Goal: Task Accomplishment & Management: Complete application form

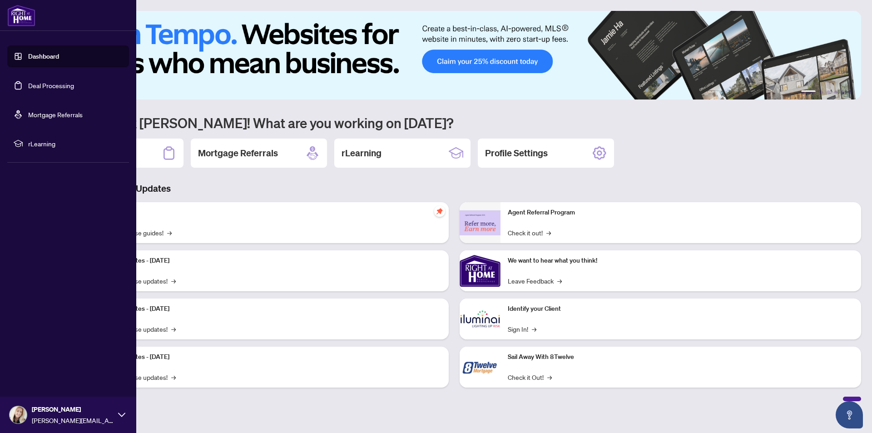
click at [40, 55] on link "Dashboard" at bounding box center [43, 56] width 31 height 8
click at [45, 58] on link "Dashboard" at bounding box center [43, 56] width 31 height 8
click at [54, 87] on link "Deal Processing" at bounding box center [51, 85] width 46 height 8
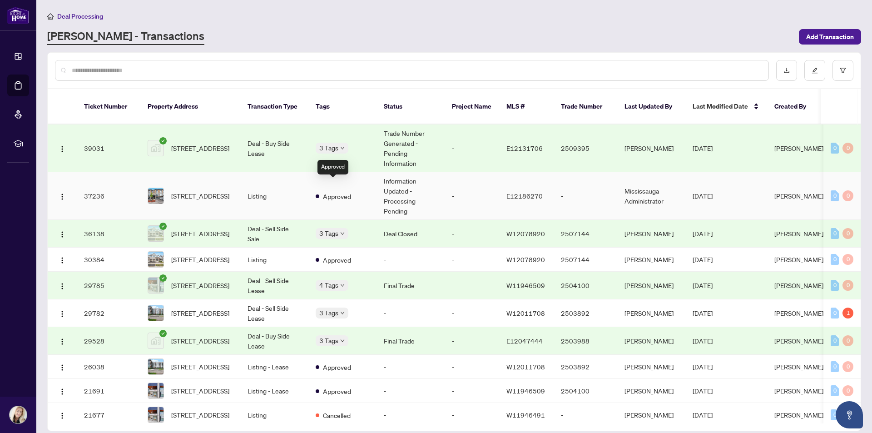
click at [334, 191] on span "Approved" at bounding box center [337, 196] width 28 height 10
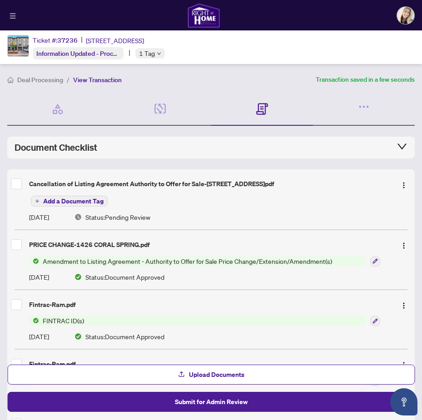
click at [79, 199] on span "Add a Document Tag" at bounding box center [73, 201] width 60 height 6
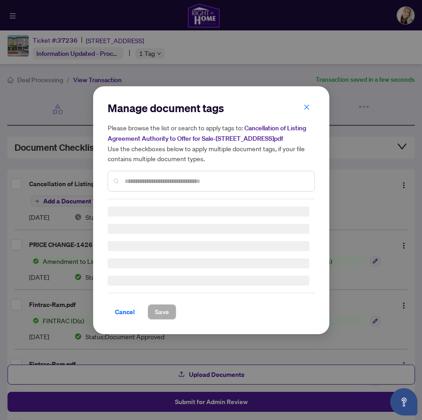
click at [130, 179] on div "Manage document tags Please browse the list or search to apply tags to: Cancell…" at bounding box center [211, 150] width 207 height 99
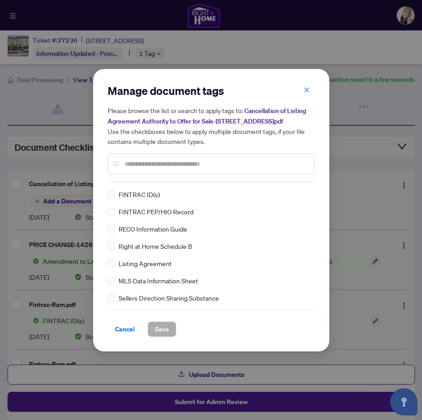
click at [143, 162] on input "text" at bounding box center [216, 164] width 183 height 10
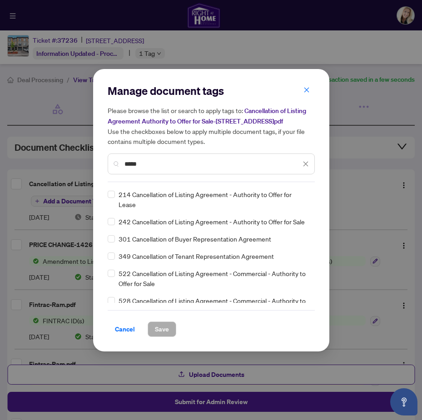
type input "*****"
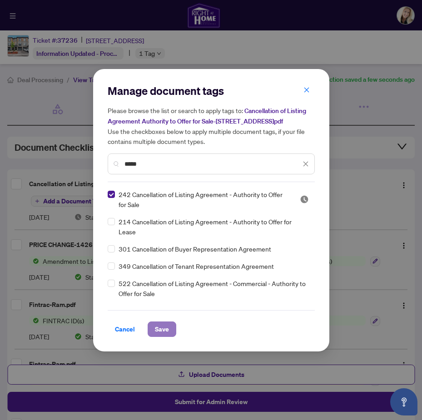
click at [165, 329] on span "Save" at bounding box center [162, 329] width 14 height 15
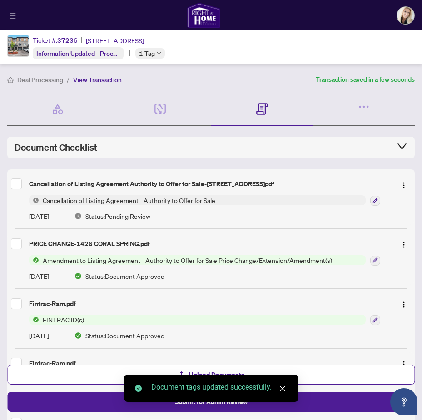
click at [282, 388] on icon "close" at bounding box center [282, 389] width 6 height 6
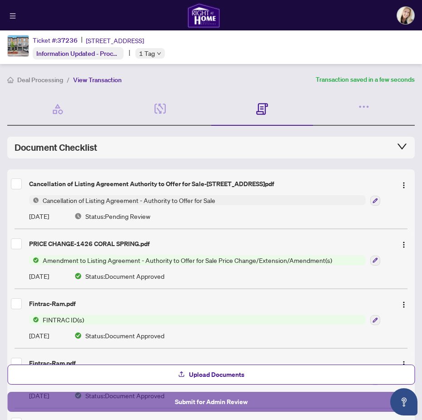
click at [213, 401] on span "Submit for Admin Review" at bounding box center [211, 402] width 73 height 15
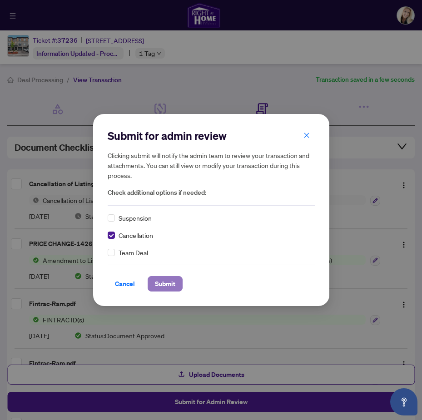
click at [169, 284] on span "Submit" at bounding box center [165, 284] width 20 height 15
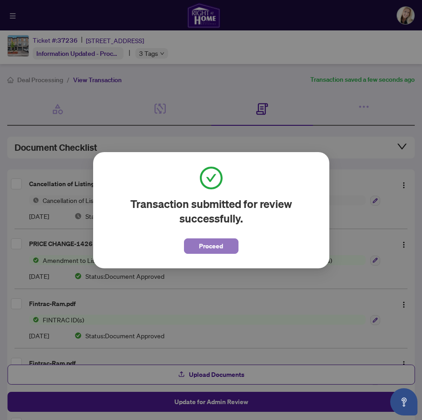
click at [212, 246] on span "Proceed" at bounding box center [211, 246] width 24 height 15
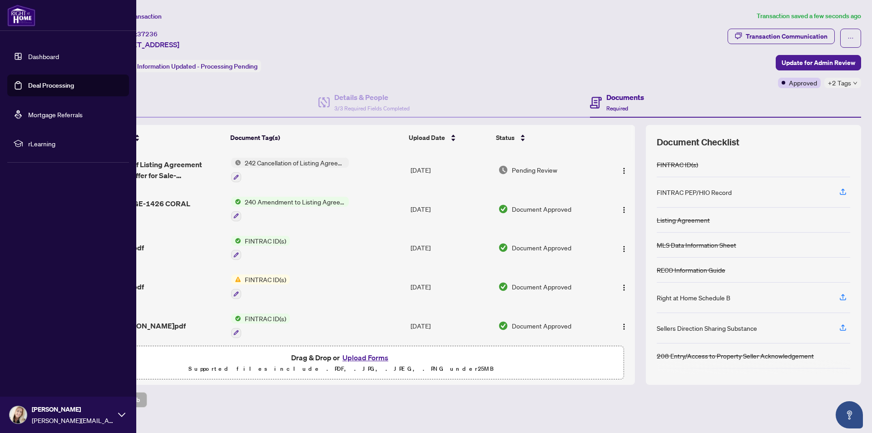
click at [52, 85] on link "Deal Processing" at bounding box center [51, 85] width 46 height 8
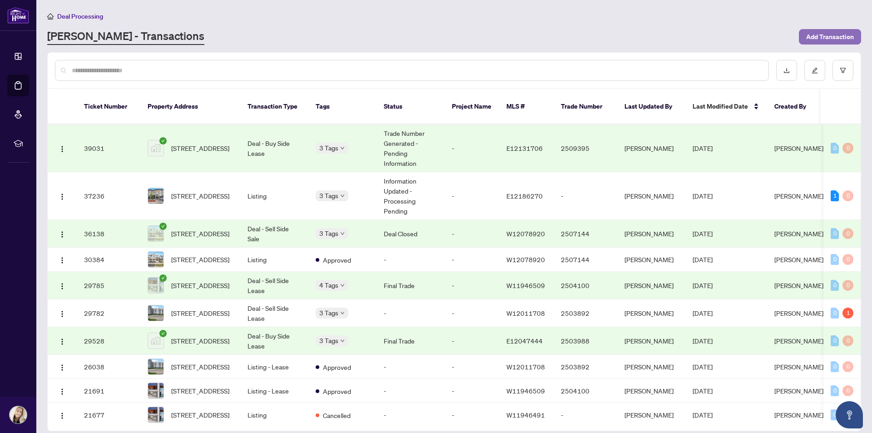
click at [830, 37] on span "Add Transaction" at bounding box center [831, 37] width 48 height 15
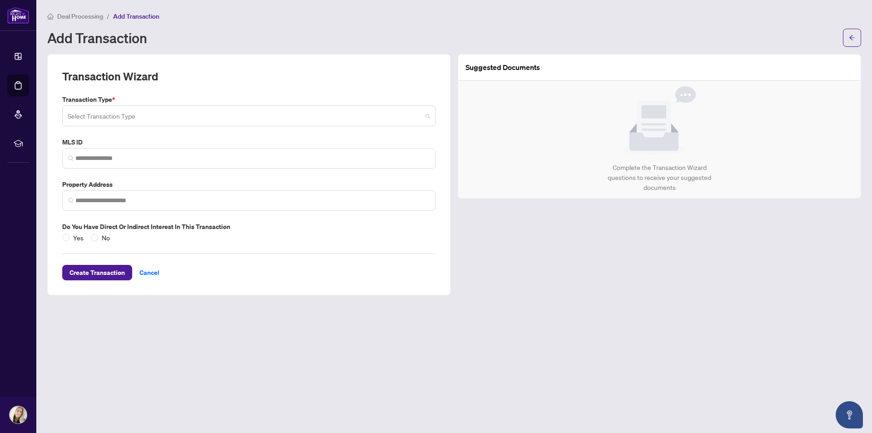
click at [83, 112] on input "search" at bounding box center [245, 117] width 354 height 20
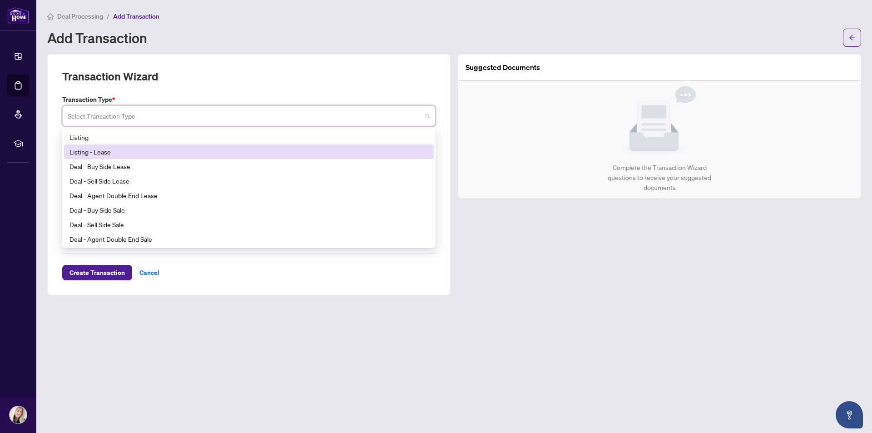
click at [108, 153] on div "Listing - Lease" at bounding box center [249, 152] width 359 height 10
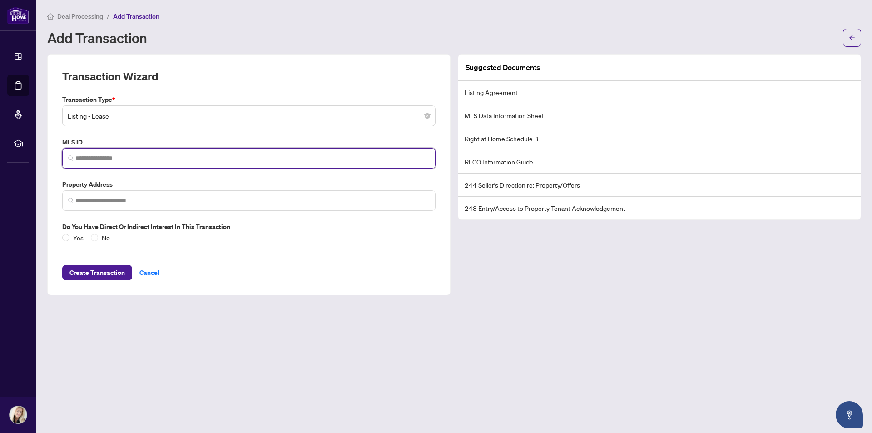
click at [110, 159] on input "search" at bounding box center [252, 159] width 354 height 10
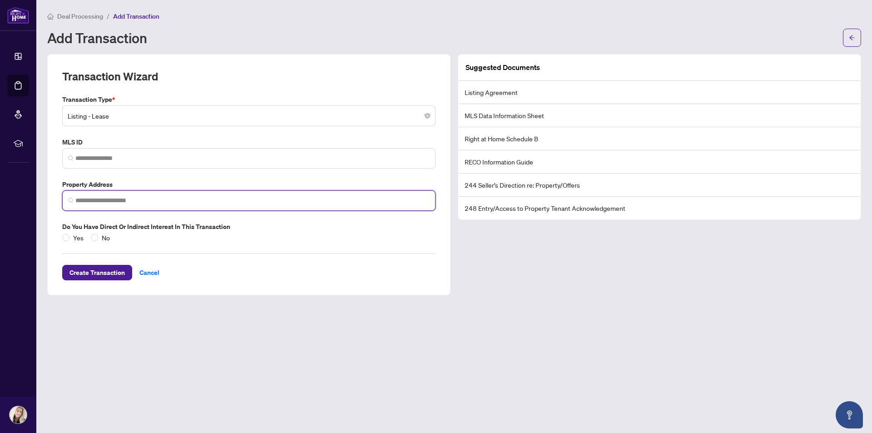
click at [102, 200] on input "search" at bounding box center [252, 201] width 354 height 10
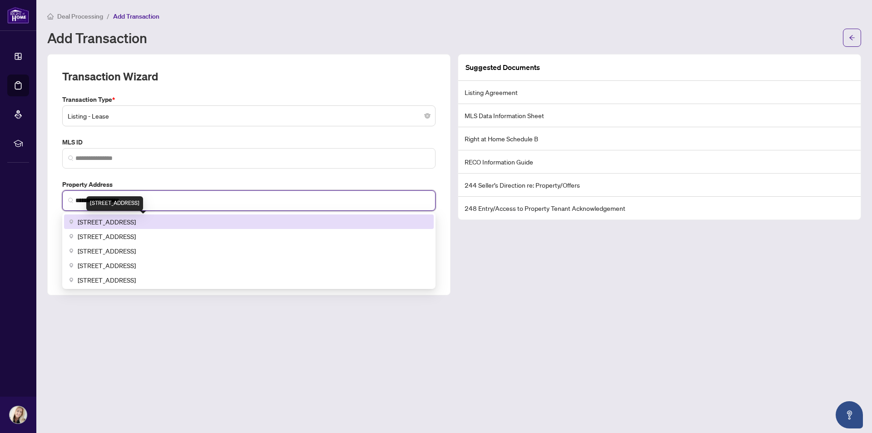
click at [136, 222] on span "[STREET_ADDRESS]" at bounding box center [107, 222] width 58 height 10
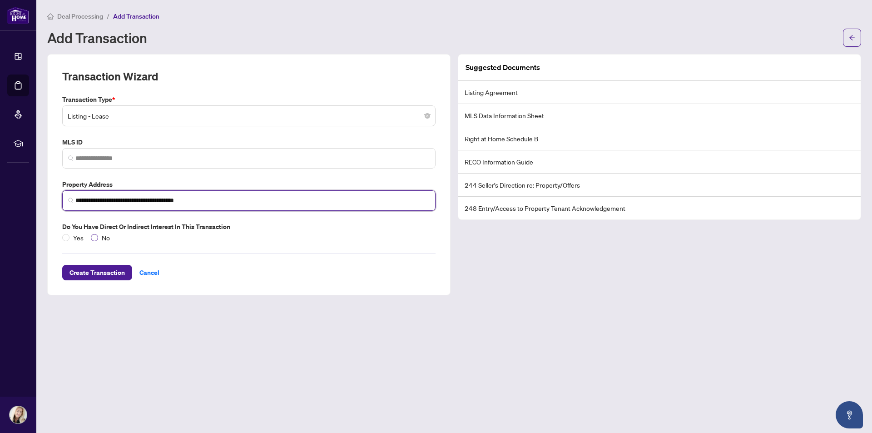
type input "**********"
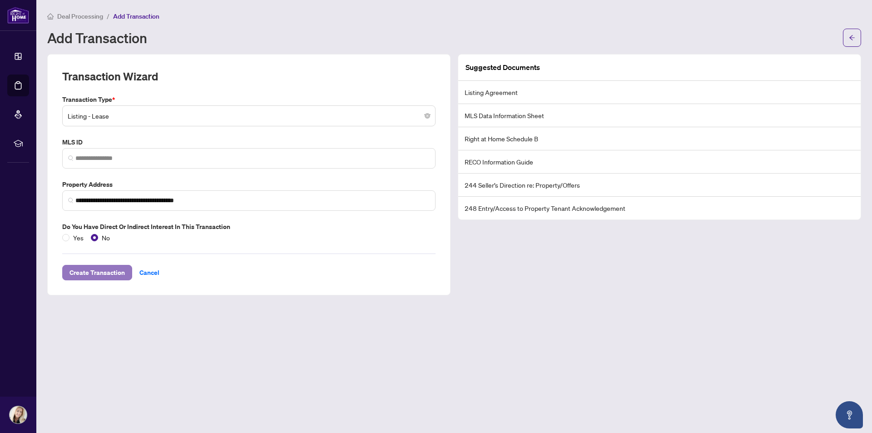
click at [104, 273] on span "Create Transaction" at bounding box center [97, 272] width 55 height 15
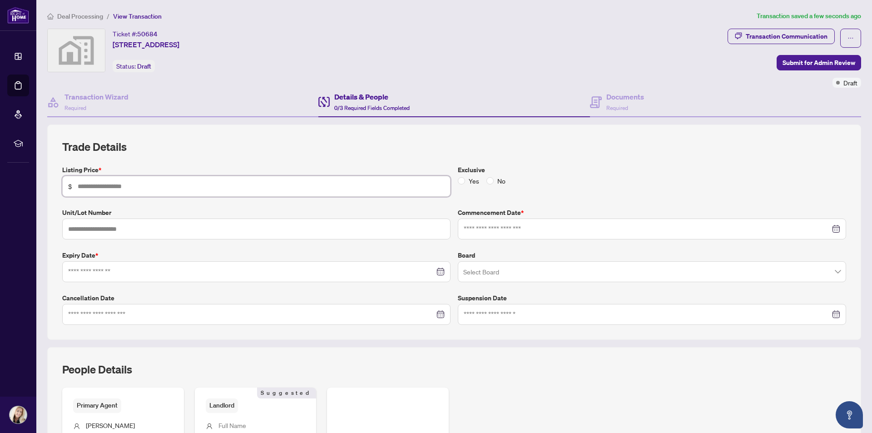
click at [140, 185] on input "text" at bounding box center [261, 186] width 367 height 10
type input "*****"
click at [115, 228] on input "text" at bounding box center [256, 229] width 389 height 21
type input "**"
click at [110, 271] on input at bounding box center [251, 272] width 367 height 10
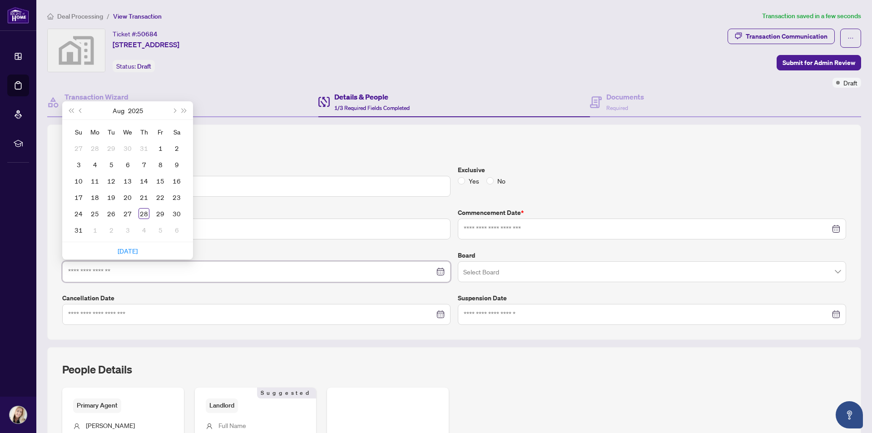
type input "**********"
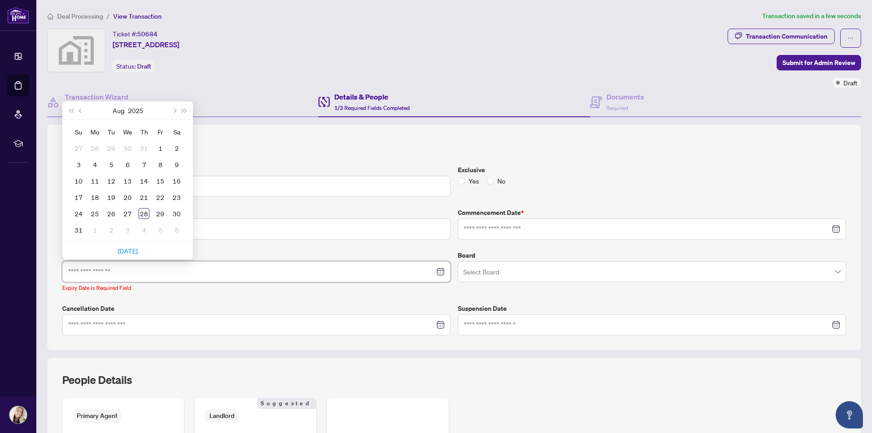
type input "**********"
click at [176, 110] on span "Next month (PageDown)" at bounding box center [174, 110] width 5 height 5
type input "**********"
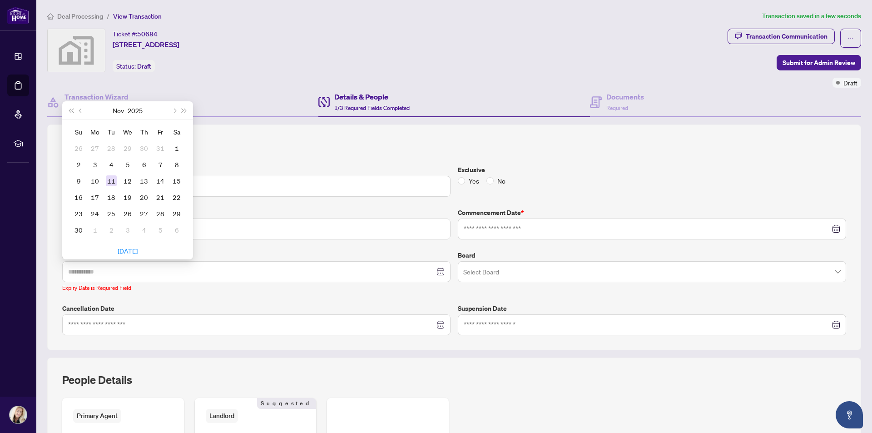
click at [110, 179] on div "11" at bounding box center [111, 180] width 11 height 11
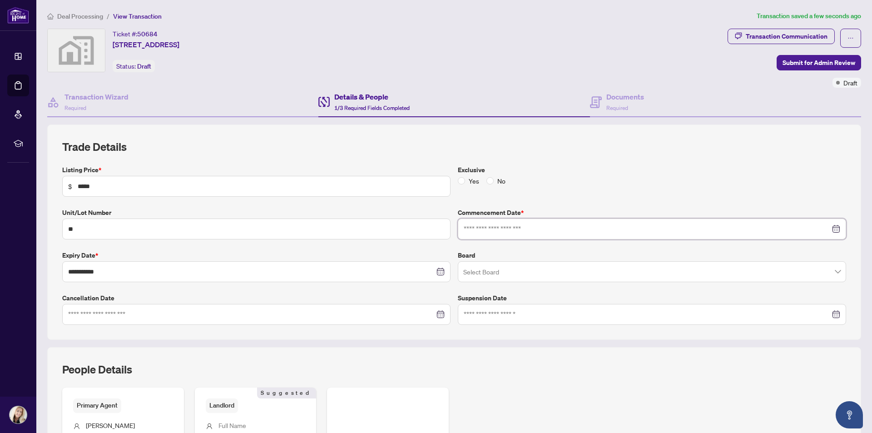
click at [538, 227] on input at bounding box center [647, 229] width 367 height 10
type input "**********"
click at [536, 353] on div "28" at bounding box center [539, 353] width 11 height 11
click at [577, 270] on input "search" at bounding box center [647, 273] width 369 height 20
click at [656, 194] on div "Exclusive Yes No" at bounding box center [652, 181] width 396 height 32
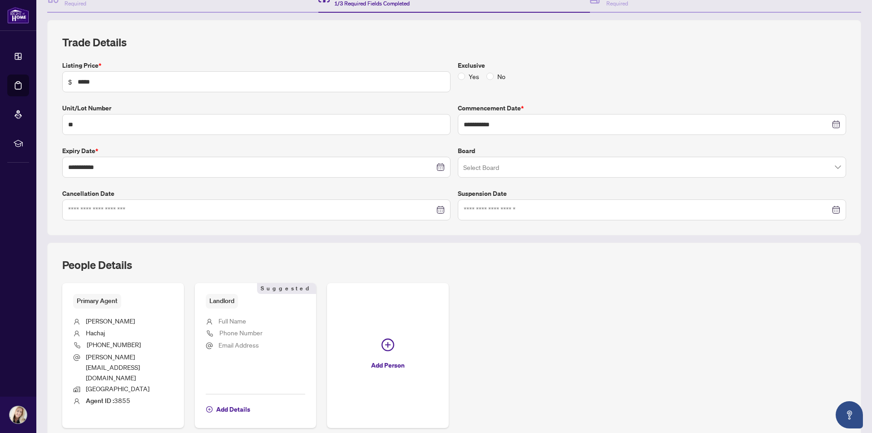
scroll to position [128, 0]
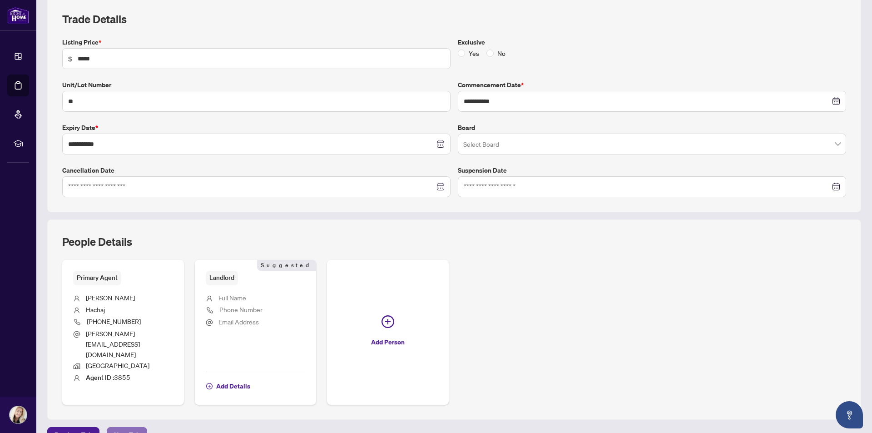
click at [126, 428] on span "Next Tab" at bounding box center [127, 435] width 26 height 15
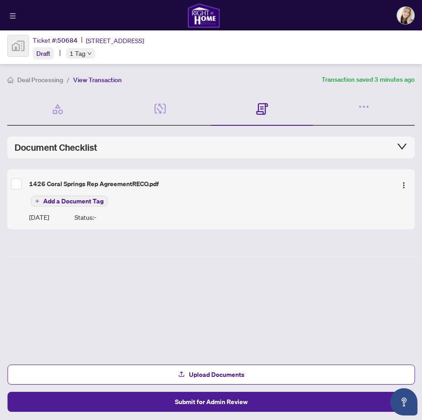
click at [80, 201] on span "Add a Document Tag" at bounding box center [73, 201] width 60 height 6
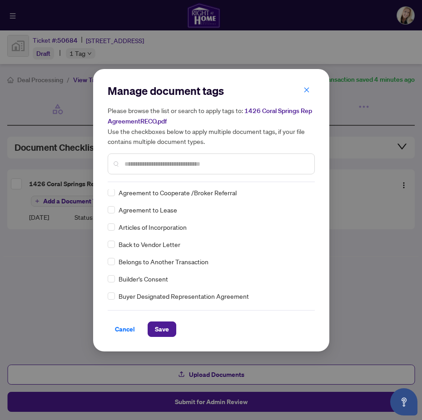
scroll to position [227, 0]
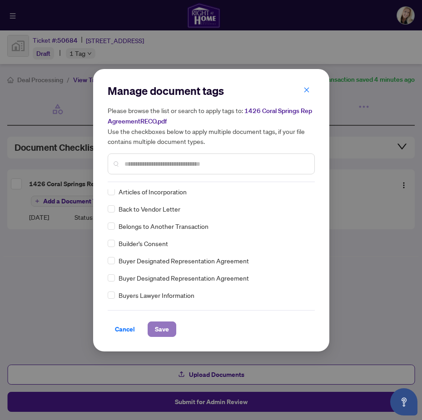
click at [164, 327] on span "Save" at bounding box center [162, 329] width 14 height 15
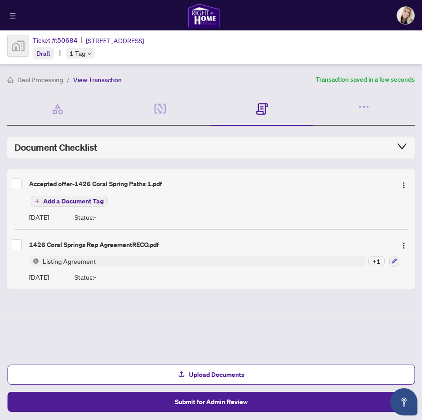
click at [64, 201] on span "Add a Document Tag" at bounding box center [73, 201] width 60 height 6
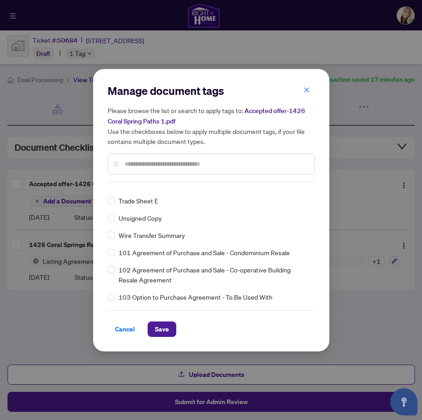
scroll to position [2181, 0]
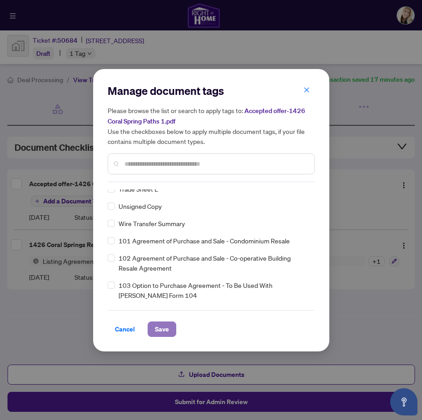
click at [164, 326] on span "Save" at bounding box center [162, 329] width 14 height 15
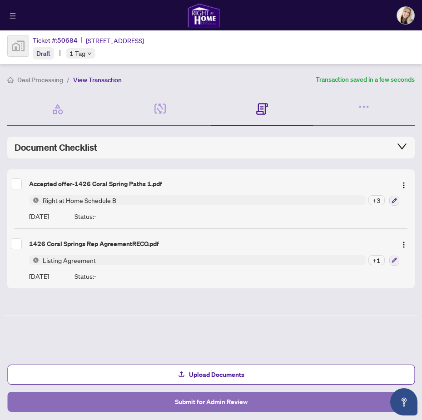
click at [219, 404] on span "Submit for Admin Review" at bounding box center [211, 402] width 73 height 15
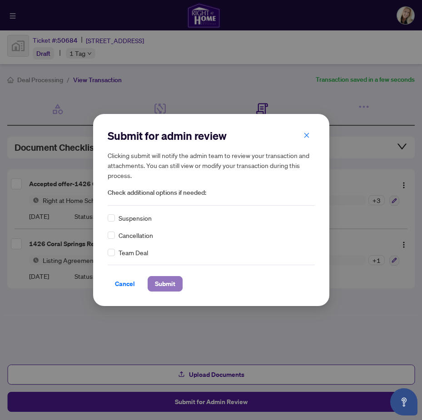
click at [169, 284] on span "Submit" at bounding box center [165, 284] width 20 height 15
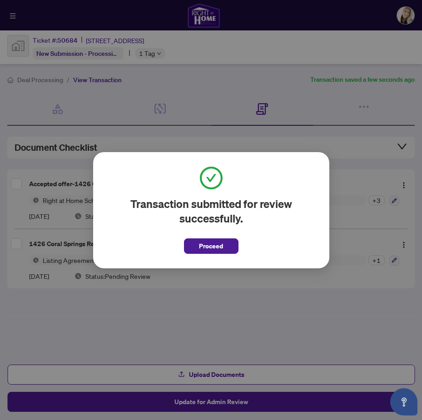
drag, startPoint x: 222, startPoint y: 245, endPoint x: 196, endPoint y: 241, distance: 26.2
click at [222, 244] on span "Proceed" at bounding box center [211, 246] width 24 height 15
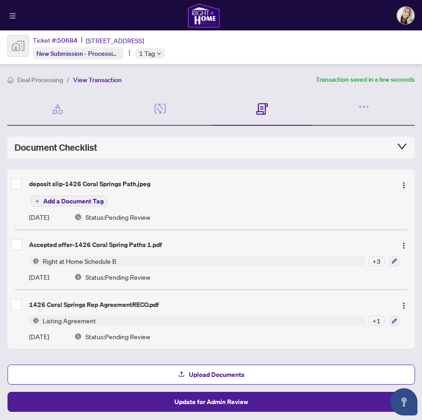
click at [61, 199] on span "Add a Document Tag" at bounding box center [73, 201] width 60 height 6
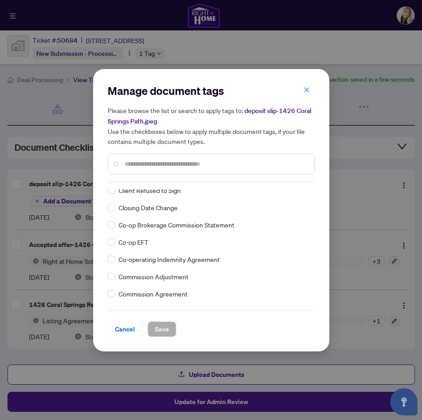
scroll to position [409, 0]
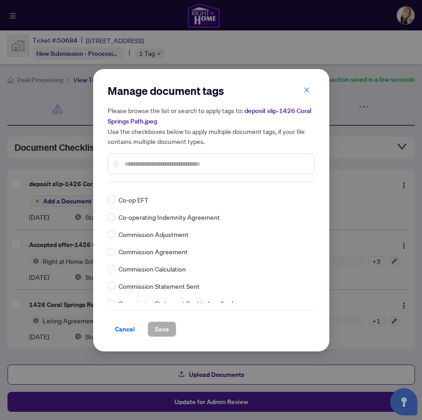
click at [157, 165] on input "text" at bounding box center [216, 164] width 183 height 10
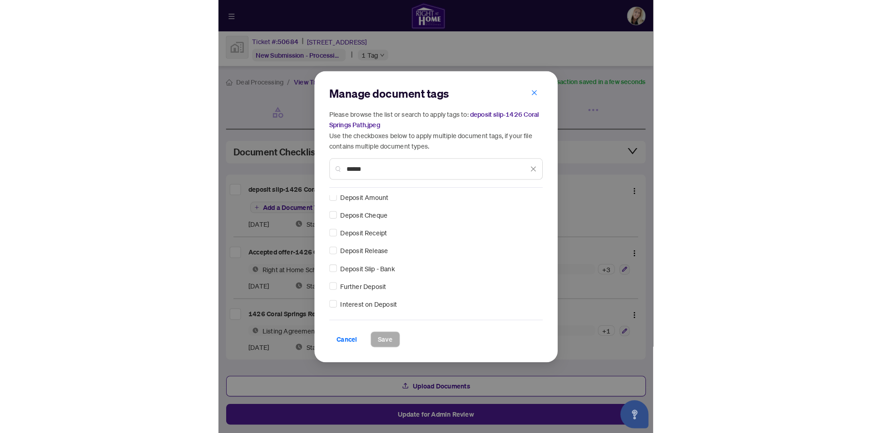
scroll to position [0, 0]
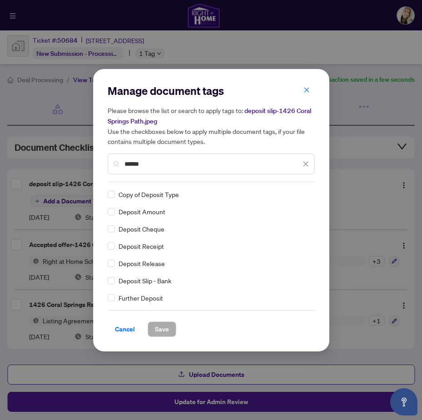
type input "******"
click at [161, 329] on span "Save" at bounding box center [162, 329] width 14 height 15
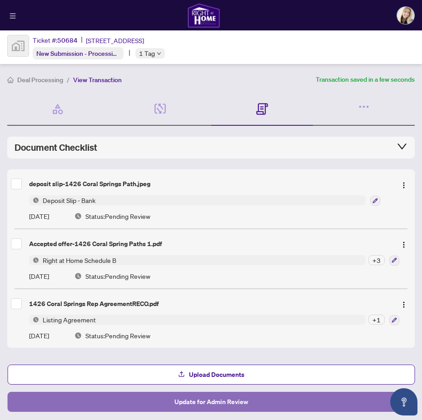
click at [218, 403] on span "Update for Admin Review" at bounding box center [211, 402] width 74 height 15
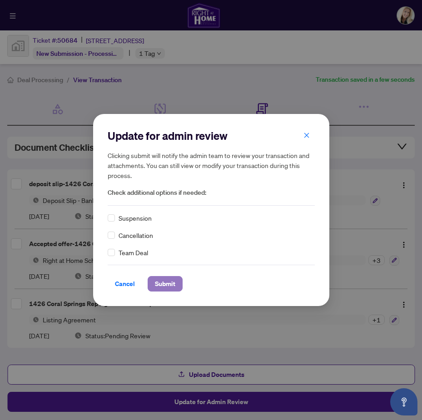
click at [167, 283] on span "Submit" at bounding box center [165, 284] width 20 height 15
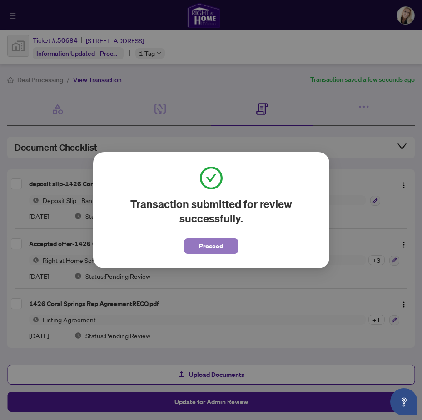
click at [219, 241] on span "Proceed" at bounding box center [211, 246] width 24 height 15
